Goal: Find specific page/section: Find specific page/section

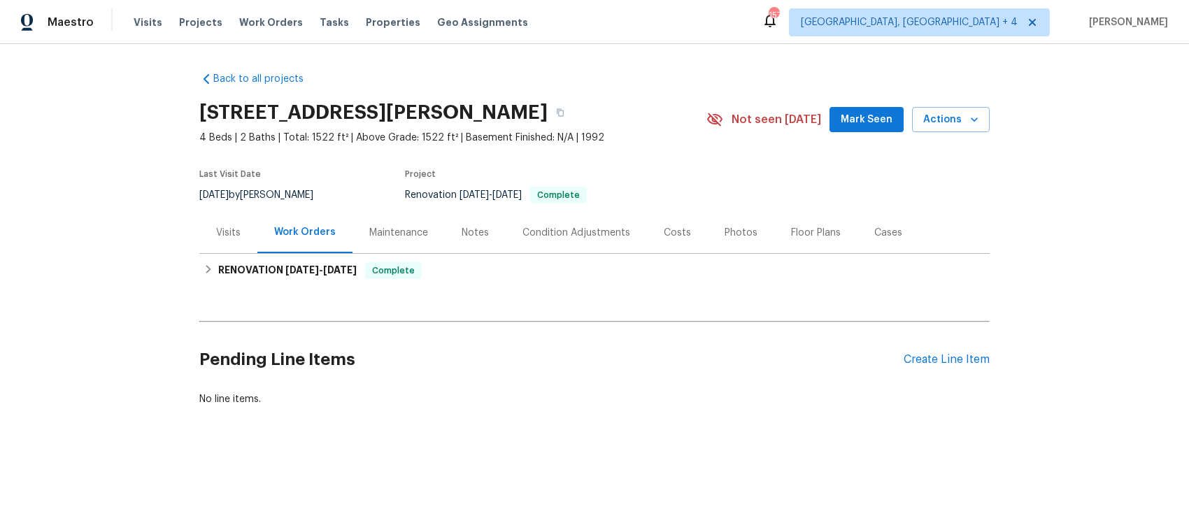
click at [220, 233] on div "Visits" at bounding box center [228, 233] width 24 height 14
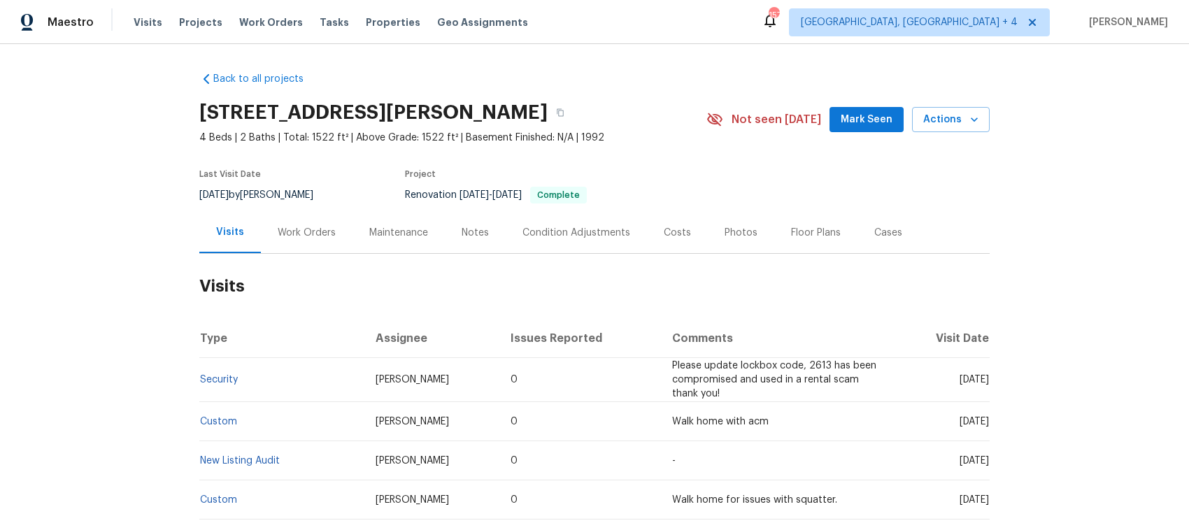
click at [298, 233] on div "Work Orders" at bounding box center [307, 233] width 58 height 14
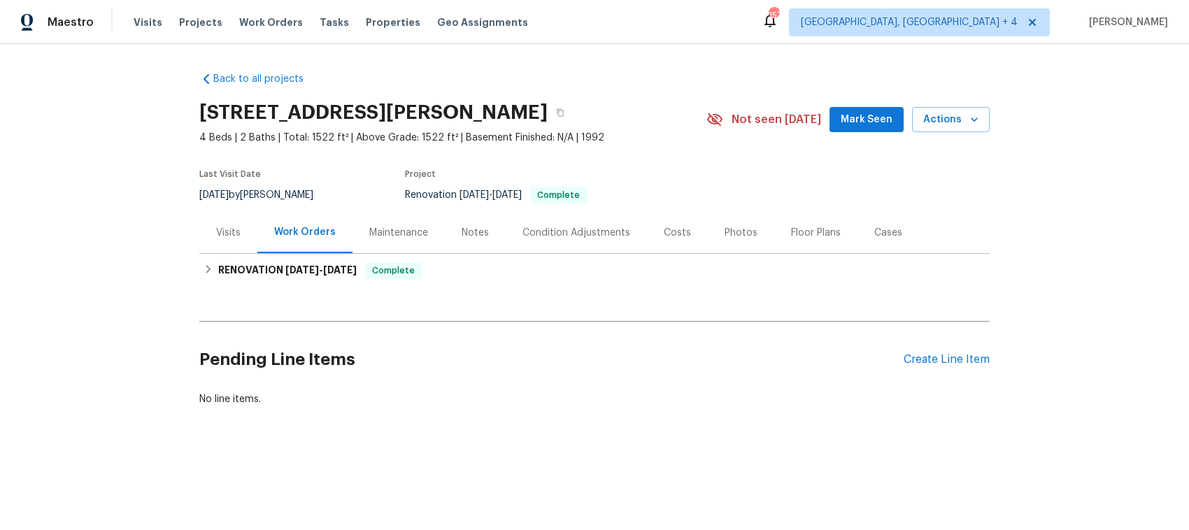
click at [191, 270] on div "Back to all projects [STREET_ADDRESS] 4 Beds | 2 Baths | Total: 1522 ft² | Abov…" at bounding box center [594, 273] width 1189 height 458
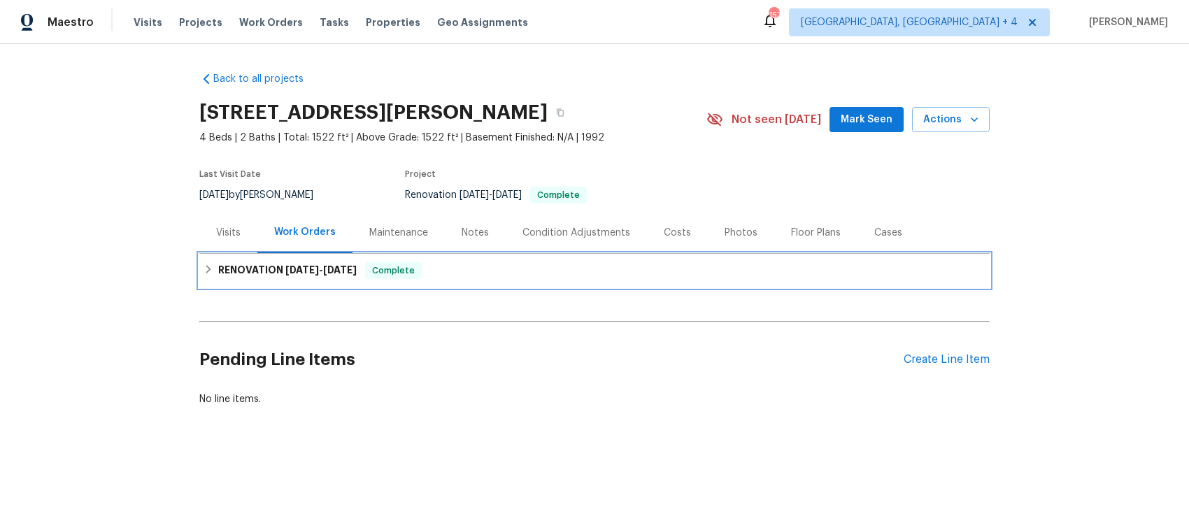
click at [204, 268] on icon at bounding box center [209, 269] width 10 height 10
